Goal: Task Accomplishment & Management: Complete application form

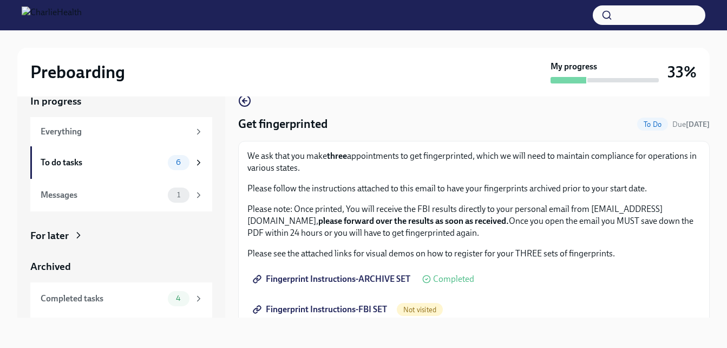
scroll to position [91, 0]
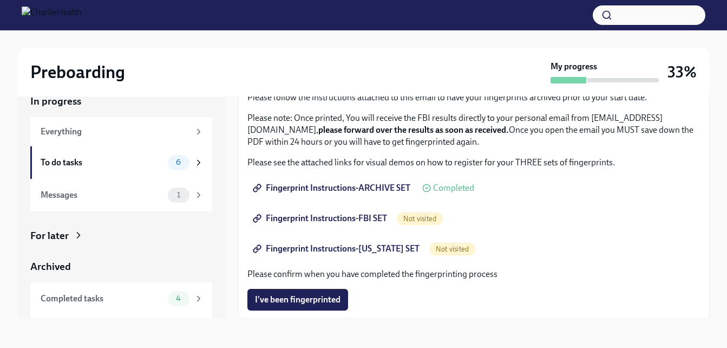
click at [318, 217] on span "Fingerprint Instructions-FBI SET" at bounding box center [321, 218] width 132 height 11
click at [369, 247] on span "Fingerprint Instructions-[US_STATE] SET" at bounding box center [337, 248] width 165 height 11
click at [77, 194] on div "Messages" at bounding box center [102, 195] width 123 height 12
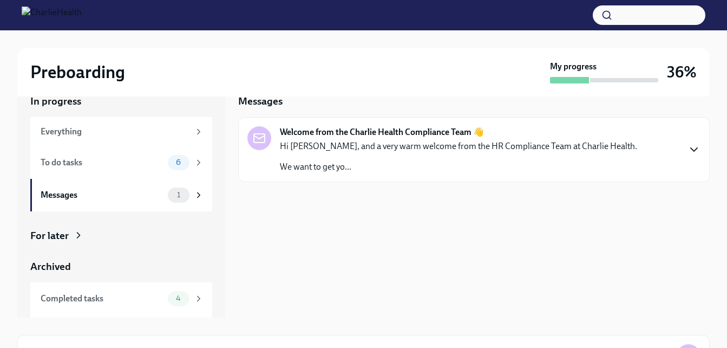
click at [700, 150] on icon "button" at bounding box center [693, 149] width 13 height 13
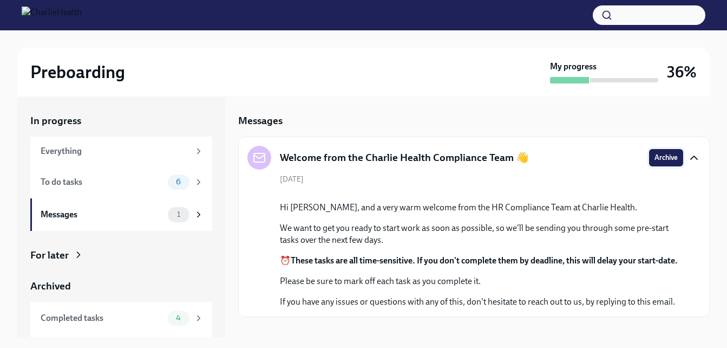
click at [654, 154] on span "Archive" at bounding box center [665, 157] width 23 height 11
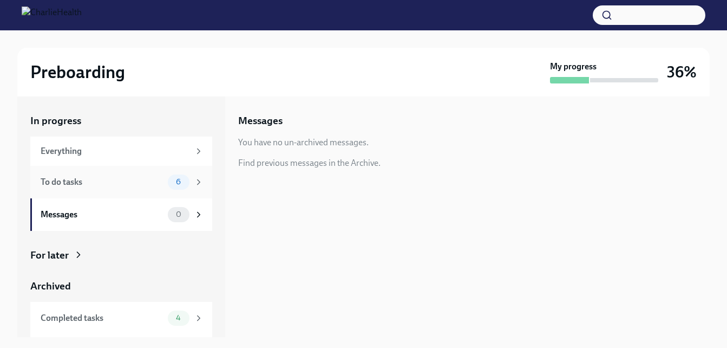
click at [105, 181] on div "To do tasks" at bounding box center [102, 182] width 123 height 12
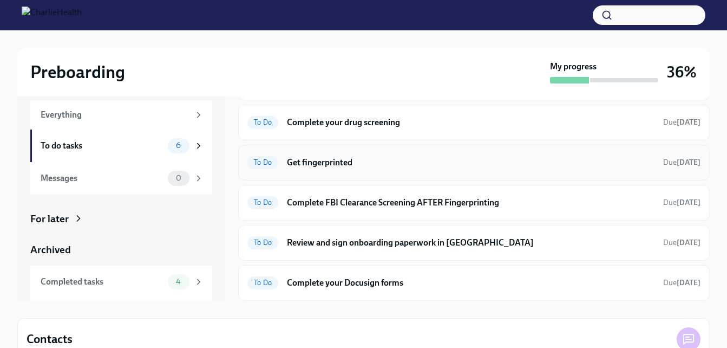
scroll to position [106, 0]
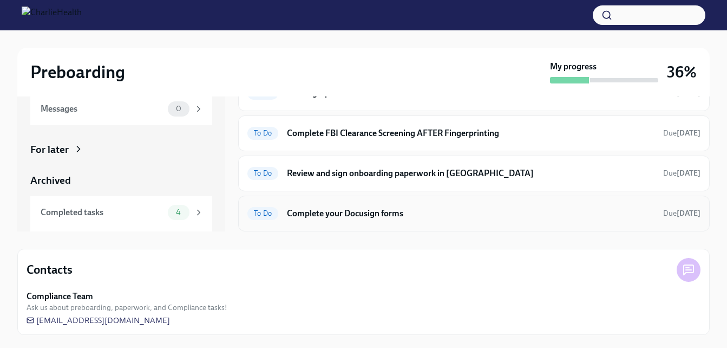
click at [341, 212] on h6 "Complete your Docusign forms" at bounding box center [471, 213] width 368 height 12
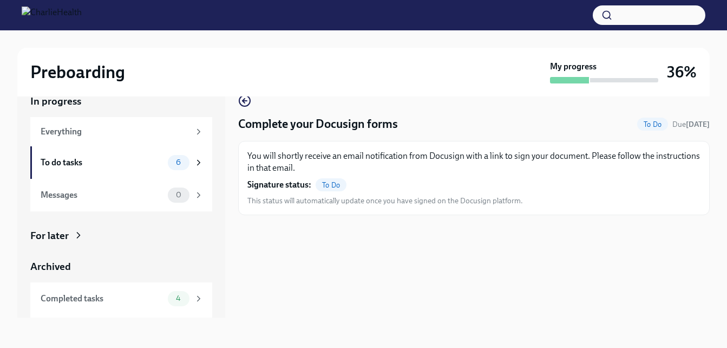
scroll to position [19, 0]
click at [53, 161] on div "To do tasks" at bounding box center [102, 162] width 123 height 12
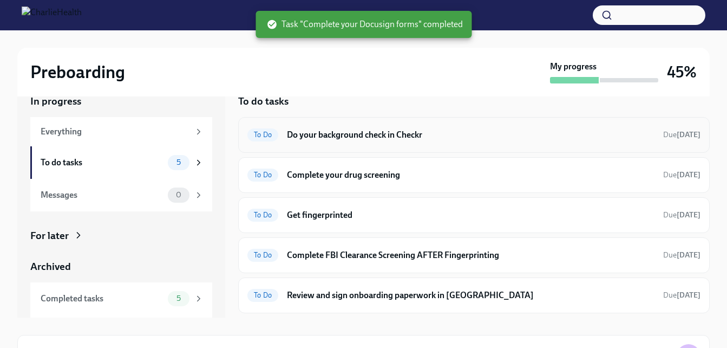
click at [383, 136] on h6 "Do your background check in Checkr" at bounding box center [471, 135] width 368 height 12
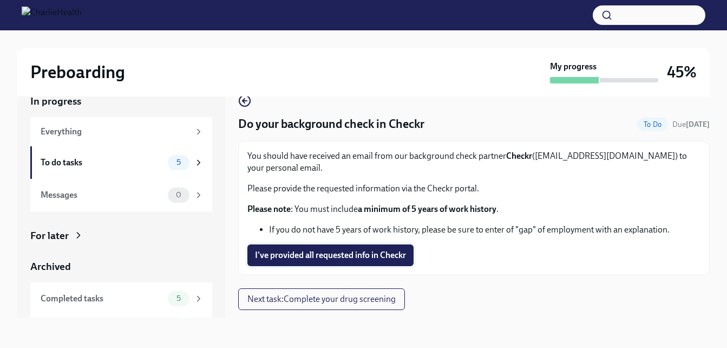
click at [331, 257] on span "I've provided all requested info in Checkr" at bounding box center [330, 255] width 151 height 11
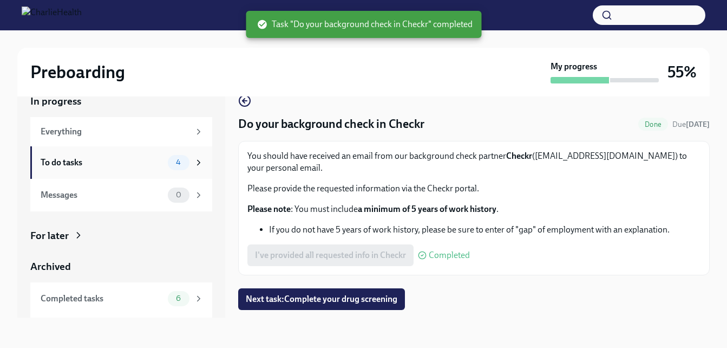
click at [90, 163] on div "To do tasks" at bounding box center [102, 162] width 123 height 12
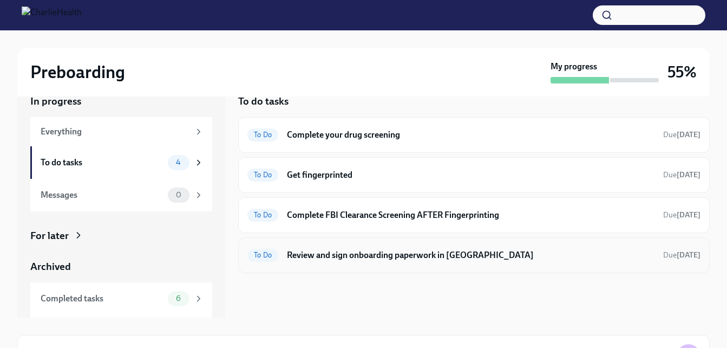
click at [366, 254] on h6 "Review and sign onboarding paperwork in [GEOGRAPHIC_DATA]" at bounding box center [471, 255] width 368 height 12
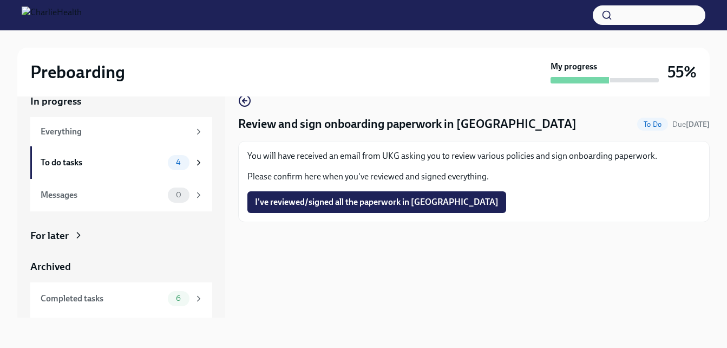
click at [44, 237] on div "For later" at bounding box center [49, 235] width 38 height 14
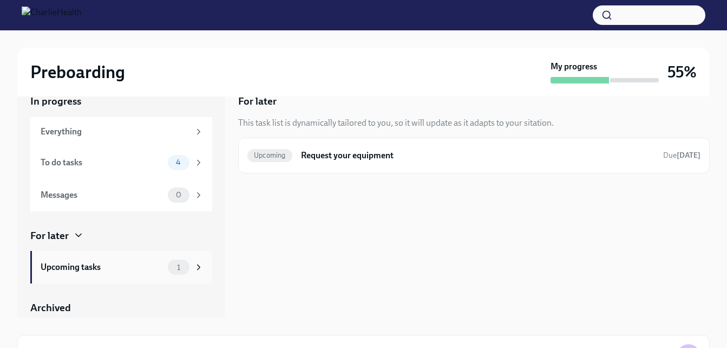
click at [106, 267] on div "Upcoming tasks" at bounding box center [102, 267] width 123 height 12
click at [341, 159] on h6 "Request your equipment" at bounding box center [477, 155] width 353 height 12
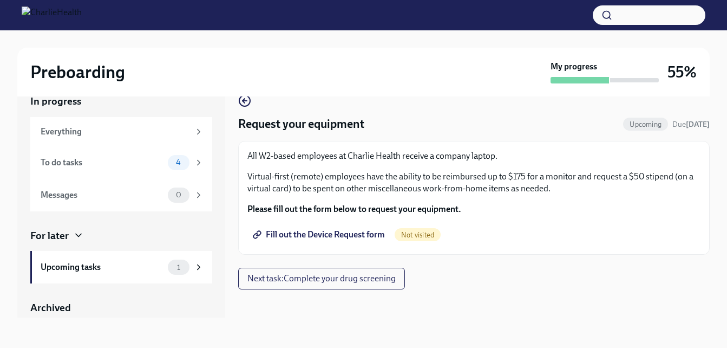
click at [351, 233] on span "Fill out the Device Request form" at bounding box center [320, 234] width 130 height 11
